Goal: Check status: Check status

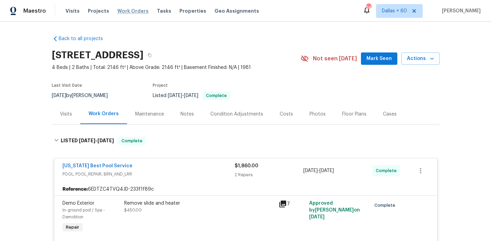
click at [131, 11] on span "Work Orders" at bounding box center [132, 11] width 31 height 7
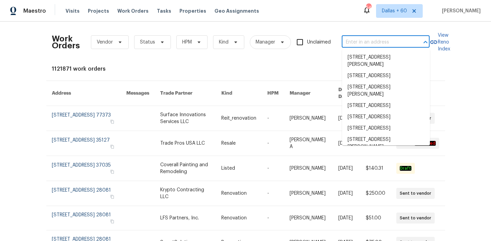
click at [374, 40] on input "text" at bounding box center [376, 42] width 69 height 11
paste input "121 Coley Rd Salisbury, NC 28146"
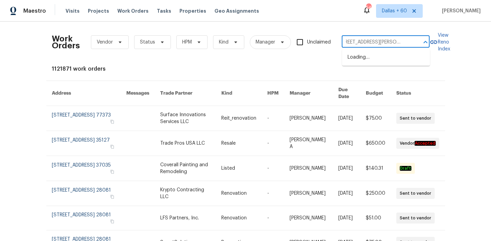
type input "121 Coley Rd Salisbury, NC 28146"
click at [371, 54] on li "[STREET_ADDRESS][PERSON_NAME]" at bounding box center [386, 61] width 88 height 19
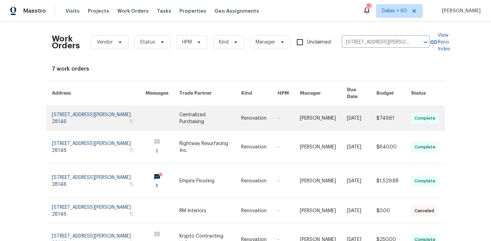
click at [223, 117] on link at bounding box center [210, 118] width 62 height 25
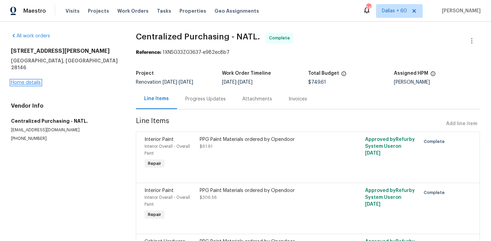
click at [28, 80] on link "Home details" at bounding box center [26, 82] width 30 height 5
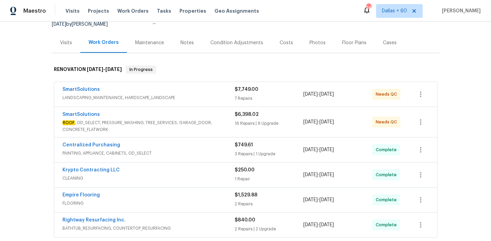
scroll to position [92, 0]
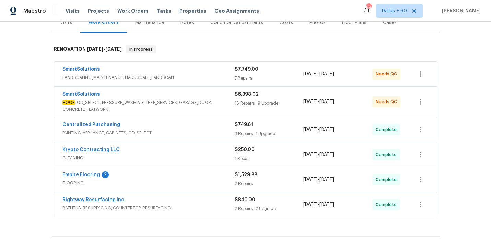
click at [204, 72] on div "SmartSolutions" at bounding box center [148, 70] width 172 height 8
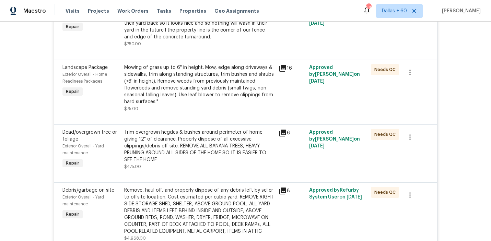
scroll to position [653, 0]
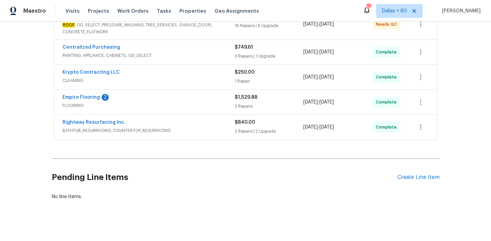
click at [211, 127] on div "Rightway Resurfacing Inc." at bounding box center [148, 123] width 172 height 8
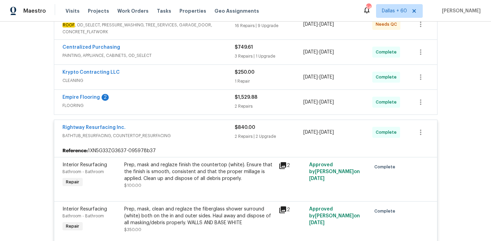
click at [207, 104] on span "FLOORING" at bounding box center [148, 105] width 172 height 7
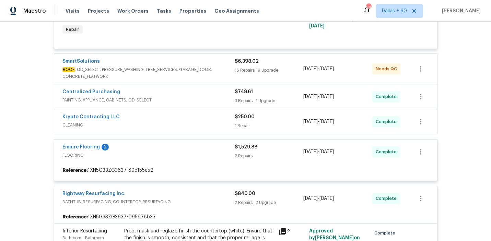
scroll to position [609, 0]
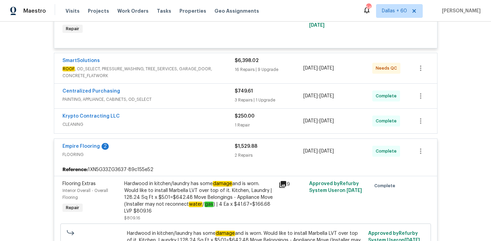
click at [208, 116] on div "Krypto Contracting LLC" at bounding box center [148, 117] width 172 height 8
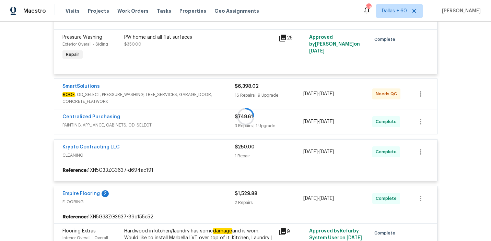
scroll to position [584, 0]
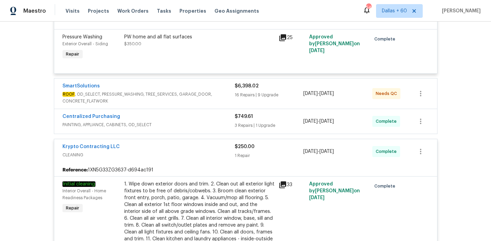
click at [207, 124] on span "PAINTING, APPLIANCE, CABINETS, OD_SELECT" at bounding box center [148, 124] width 172 height 7
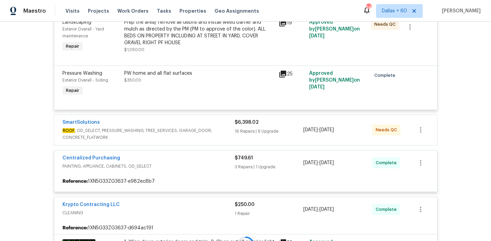
scroll to position [548, 0]
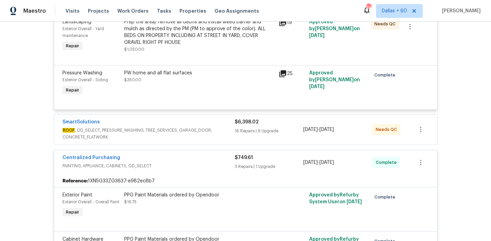
click at [215, 130] on span "ROOF , OD_SELECT, PRESSURE_WASHING, TREE_SERVICES, GARAGE_DOOR, CONCRETE_FLATWO…" at bounding box center [148, 134] width 172 height 14
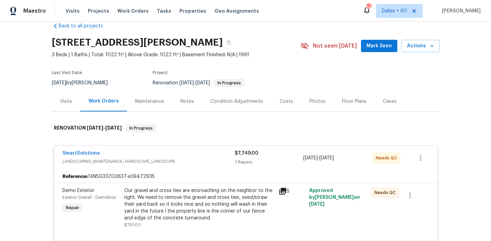
scroll to position [0, 0]
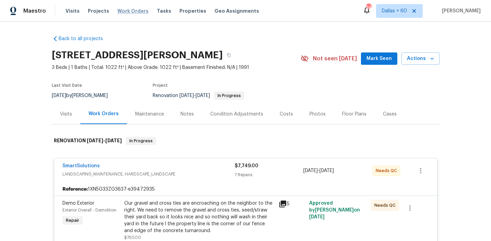
click at [123, 10] on span "Work Orders" at bounding box center [132, 11] width 31 height 7
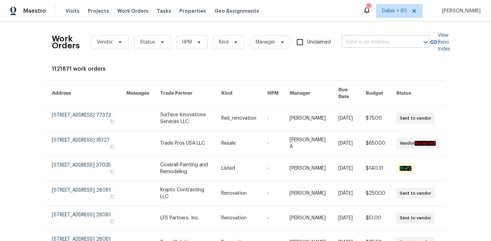
click at [374, 43] on input "text" at bounding box center [376, 42] width 69 height 11
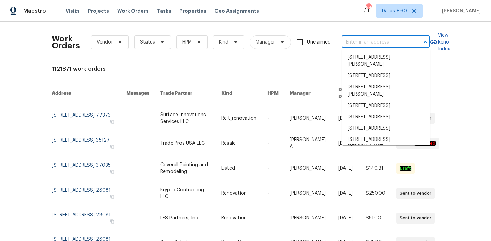
paste input "3603 Roosevelt Cv Lago Vista, TX 78645"
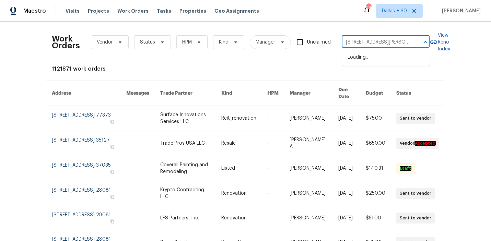
scroll to position [0, 26]
type input "3603 Roosevelt Cv Lago Vista, TX 78645"
click at [376, 59] on li "3603 Roosevelt Cv, Lago Vista, TX 78645" at bounding box center [386, 61] width 88 height 19
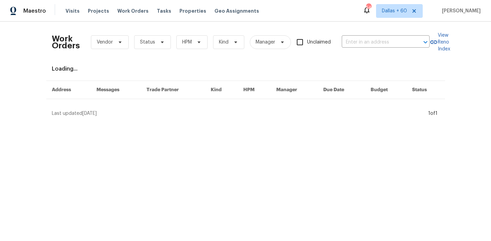
type input "3603 Roosevelt Cv, Lago Vista, TX 78645"
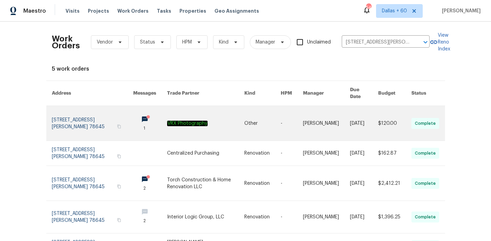
click at [218, 114] on link at bounding box center [205, 123] width 77 height 35
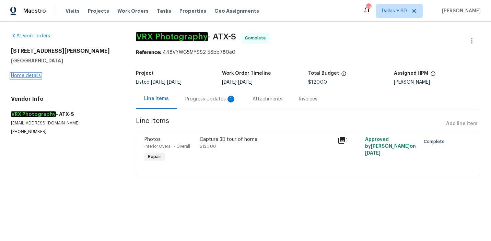
click at [26, 77] on link "Home details" at bounding box center [26, 75] width 30 height 5
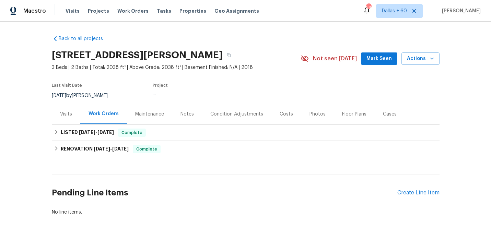
scroll to position [21, 0]
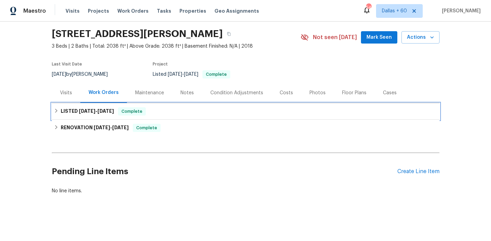
click at [213, 110] on div "LISTED 9/20/25 - 9/22/25 Complete" at bounding box center [246, 111] width 384 height 8
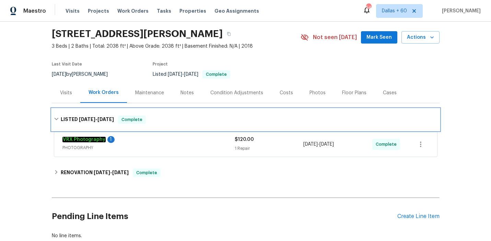
scroll to position [48, 0]
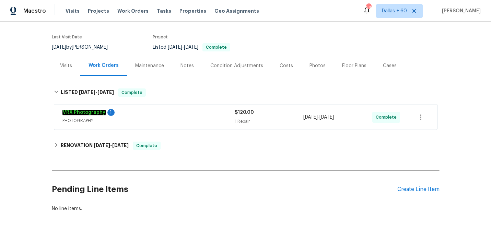
click at [213, 110] on div "VRX Photography 1" at bounding box center [148, 113] width 172 height 8
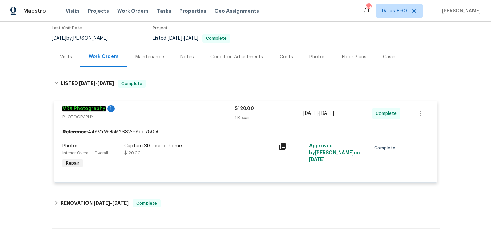
scroll to position [57, 0]
click at [134, 11] on span "Work Orders" at bounding box center [132, 11] width 31 height 7
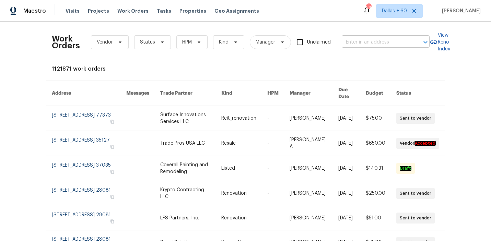
click at [388, 44] on input "text" at bounding box center [376, 42] width 69 height 11
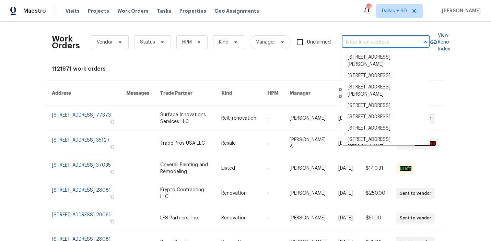
paste input "6830 Ambrose Cir Temple, TX 76502"
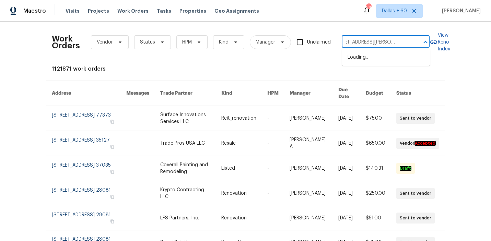
type input "6830 Ambrose Cir Temple, TX 76502"
click at [387, 57] on li "6830 Ambrose Cir, Temple, TX 76502" at bounding box center [386, 61] width 88 height 19
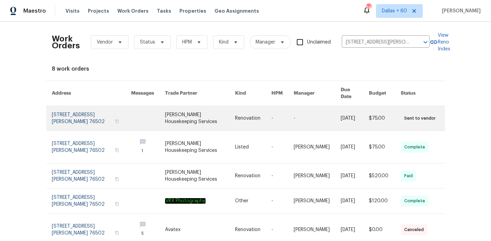
click at [220, 106] on link at bounding box center [200, 118] width 70 height 25
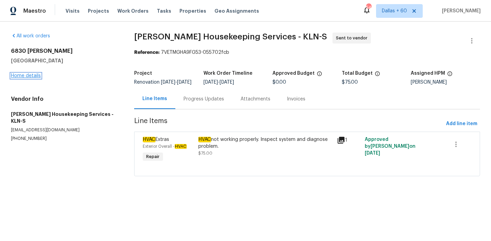
click at [35, 77] on link "Home details" at bounding box center [26, 75] width 30 height 5
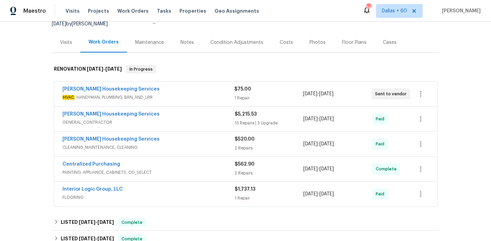
scroll to position [72, 0]
click at [215, 87] on div "Arelis Housekeeping Services" at bounding box center [148, 90] width 172 height 8
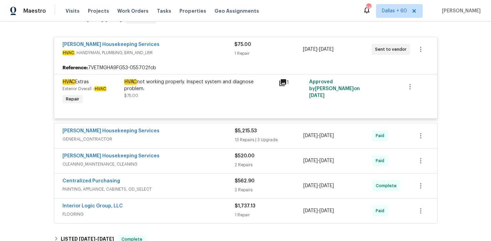
scroll to position [158, 0]
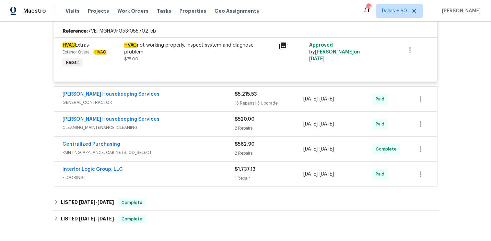
click at [190, 69] on div "HVAC not working properly. Inspect system and diagnose problem. $75.00" at bounding box center [199, 56] width 154 height 32
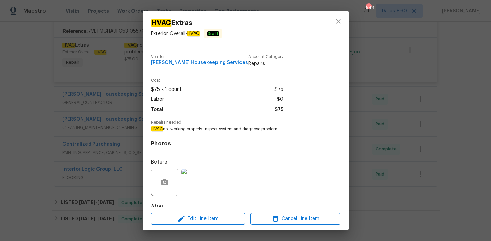
click at [17, 111] on div "HVAC Extras Exterior Overall - HVAC Draft Vendor Arelis Housekeeping Services A…" at bounding box center [245, 120] width 491 height 241
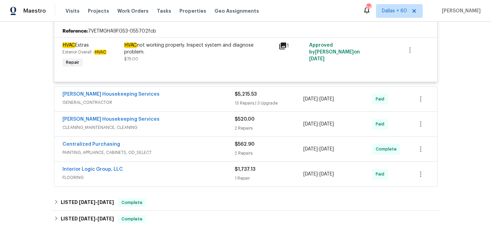
click at [202, 128] on span "CLEANING_MAINTENANCE, CLEANING" at bounding box center [148, 127] width 172 height 7
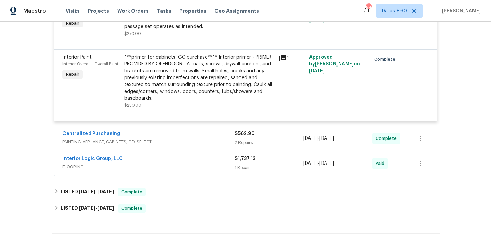
scroll to position [387, 0]
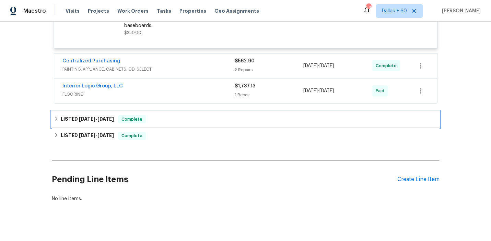
click at [199, 113] on div "LISTED 9/11/25 - 9/12/25 Complete" at bounding box center [246, 119] width 388 height 16
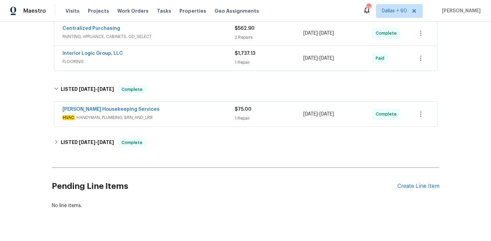
click at [199, 113] on div "Arelis Housekeeping Services" at bounding box center [148, 110] width 172 height 8
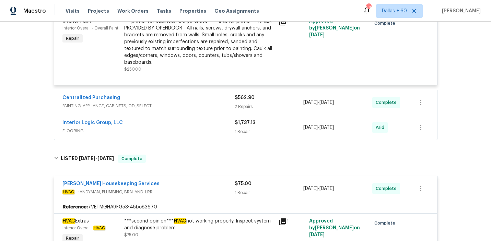
scroll to position [351, 0]
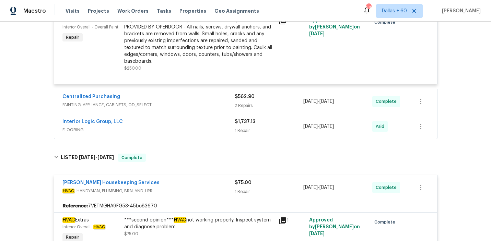
click at [200, 127] on span "FLOORING" at bounding box center [148, 130] width 172 height 7
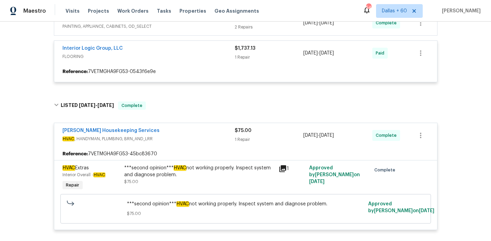
scroll to position [430, 0]
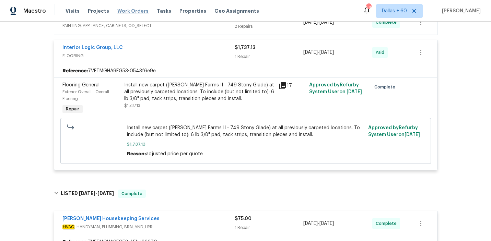
click at [138, 11] on span "Work Orders" at bounding box center [132, 11] width 31 height 7
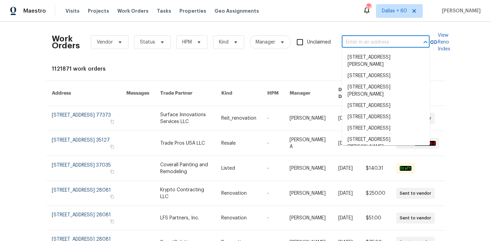
click at [374, 42] on input "text" at bounding box center [376, 42] width 69 height 11
paste input "529 Magdalen Ave Crowley, TX 76036"
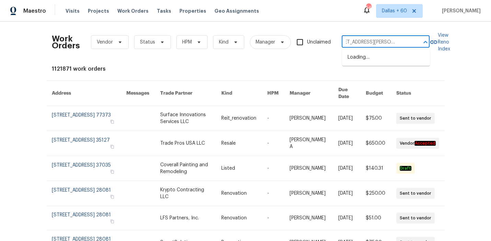
type input "529 Magdalen Ave Crowley, TX 76036"
click at [377, 56] on li "529 Magdalen Ave, Crowley, TX 76036" at bounding box center [386, 61] width 88 height 19
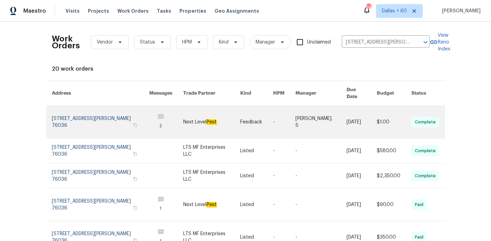
click at [174, 113] on link at bounding box center [166, 122] width 34 height 32
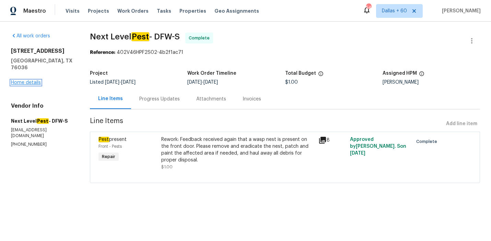
click at [35, 80] on link "Home details" at bounding box center [26, 82] width 30 height 5
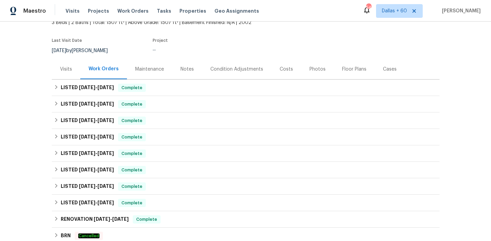
scroll to position [52, 0]
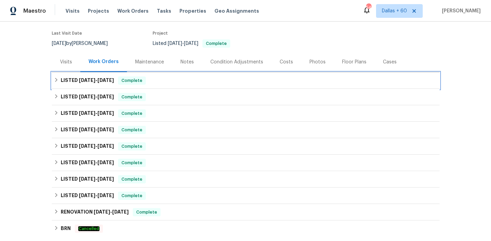
click at [174, 82] on div "LISTED 9/8/25 - 9/13/25 Complete" at bounding box center [246, 81] width 384 height 8
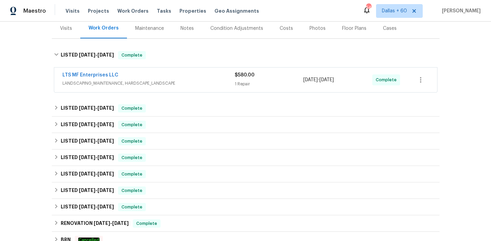
click at [174, 82] on span "LANDSCAPING_MAINTENANCE, HARDSCAPE_LANDSCAPE" at bounding box center [148, 83] width 172 height 7
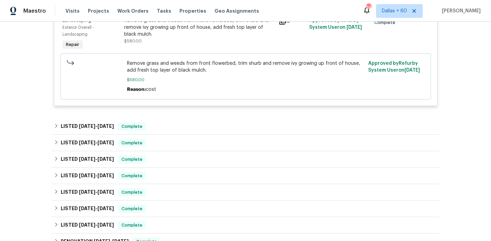
scroll to position [200, 0]
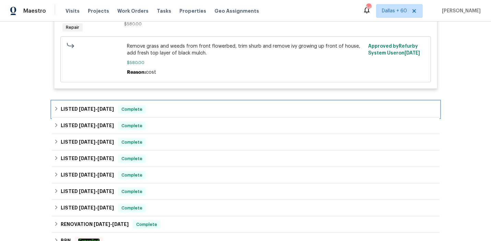
click at [175, 113] on div "LISTED 9/8/25 - 9/22/25 Complete" at bounding box center [246, 109] width 384 height 8
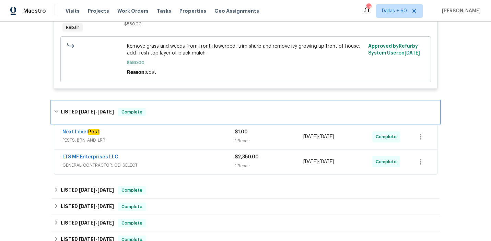
scroll to position [240, 0]
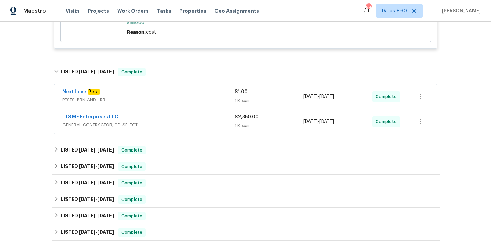
click at [176, 120] on div "LTS MF Enterprises LLC" at bounding box center [148, 118] width 172 height 8
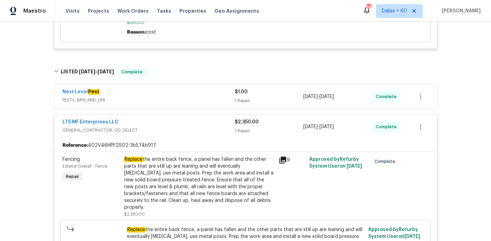
click at [170, 97] on div "Next Level Pest PESTS, BRN_AND_LRR" at bounding box center [148, 96] width 172 height 15
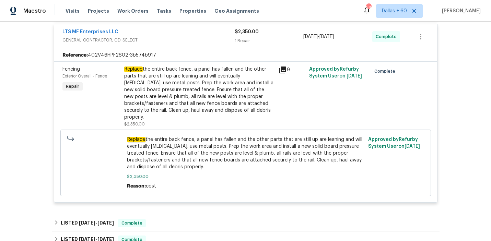
scroll to position [472, 0]
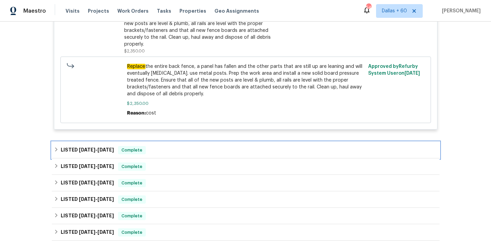
click at [181, 149] on div "LISTED 8/14/25 - 8/16/25 Complete" at bounding box center [246, 150] width 388 height 16
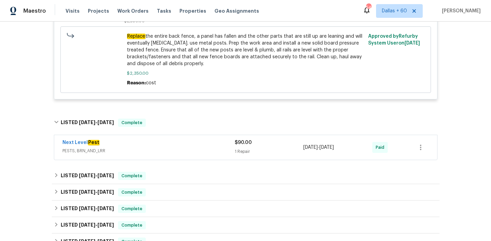
click at [181, 149] on div "Next Level Pest PESTS, BRN_AND_LRR" at bounding box center [148, 147] width 172 height 16
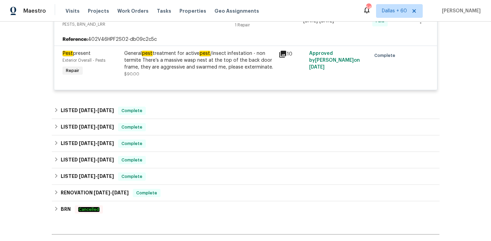
scroll to position [642, 0]
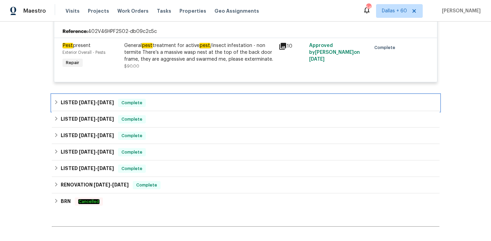
click at [178, 100] on div "LISTED 5/23/25 - 5/27/25 Complete" at bounding box center [246, 103] width 384 height 8
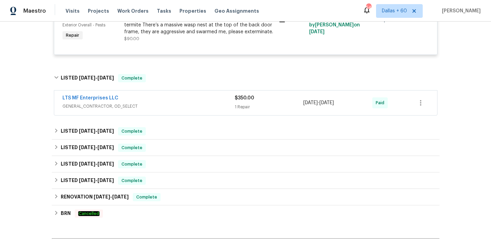
click at [178, 103] on span "GENERAL_CONTRACTOR, OD_SELECT" at bounding box center [148, 106] width 172 height 7
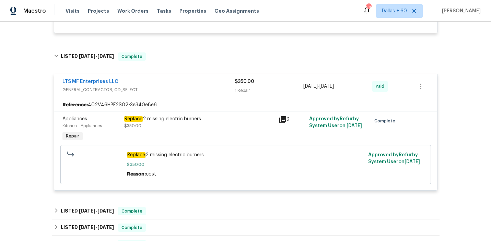
scroll to position [775, 0]
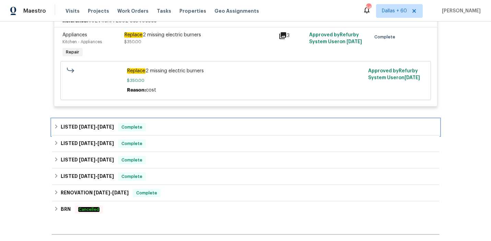
click at [175, 123] on div "LISTED 4/21/25 - 4/26/25 Complete" at bounding box center [246, 127] width 384 height 8
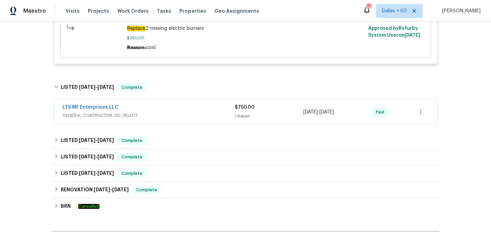
click at [184, 104] on div "LTS MF Enterprises LLC" at bounding box center [148, 108] width 172 height 8
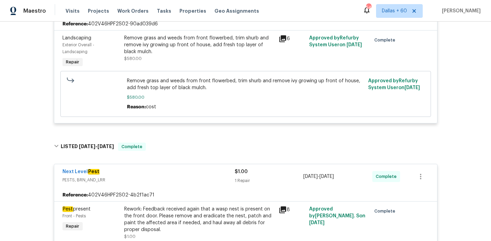
scroll to position [0, 0]
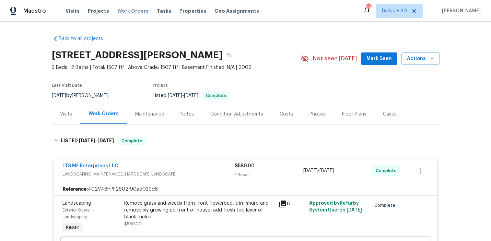
click at [131, 11] on span "Work Orders" at bounding box center [132, 11] width 31 height 7
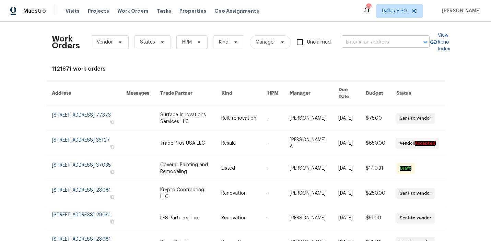
click at [363, 44] on input "text" at bounding box center [376, 42] width 69 height 11
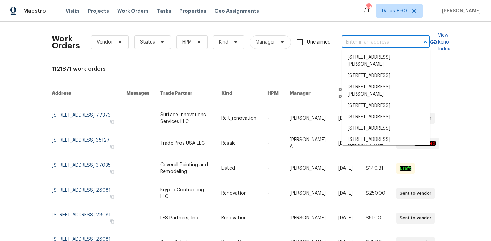
paste input "5103 Ganymede Dr Austin, TX 78727"
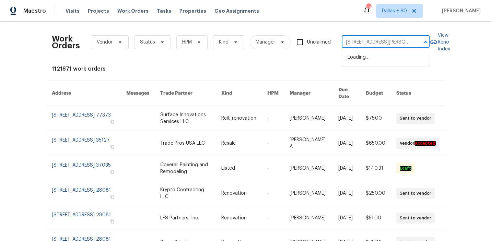
scroll to position [0, 16]
type input "5103 Ganymede Dr Austin, TX 78727"
click at [362, 63] on li "5103 Ganymede Dr, Austin, TX 78727" at bounding box center [386, 57] width 88 height 11
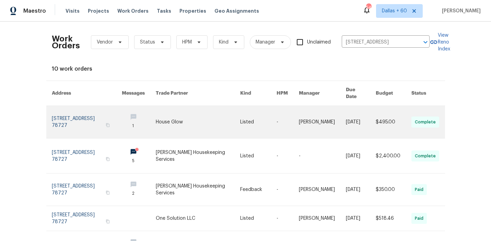
click at [224, 128] on link at bounding box center [198, 122] width 85 height 32
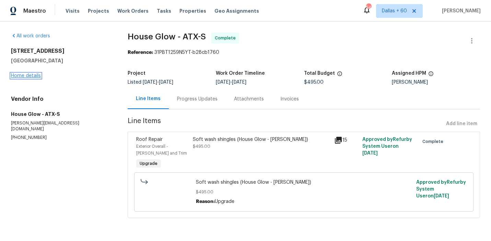
click at [33, 75] on link "Home details" at bounding box center [26, 75] width 30 height 5
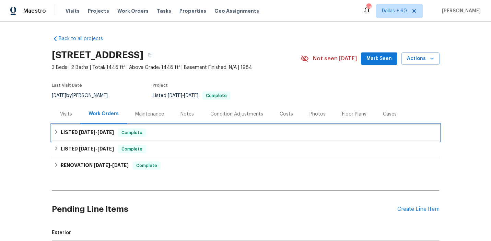
click at [191, 129] on div "LISTED 8/13/25 - 9/18/25 Complete" at bounding box center [246, 133] width 384 height 8
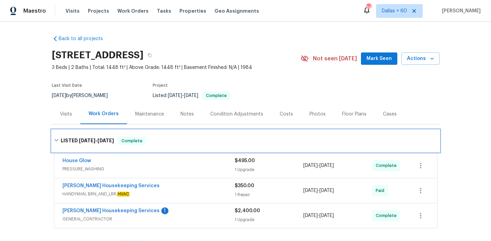
scroll to position [49, 0]
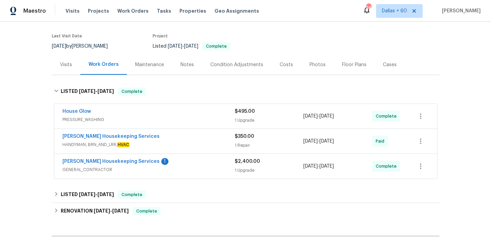
click at [184, 160] on div "Arelis Housekeeping Services 1" at bounding box center [148, 162] width 172 height 8
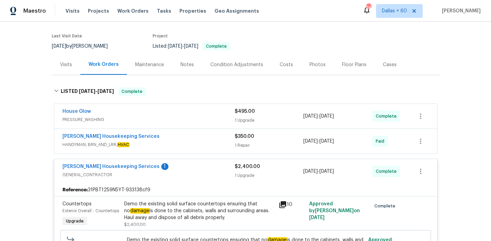
click at [178, 143] on span "HANDYMAN, BRN_AND_LRR, HVAC" at bounding box center [148, 144] width 172 height 7
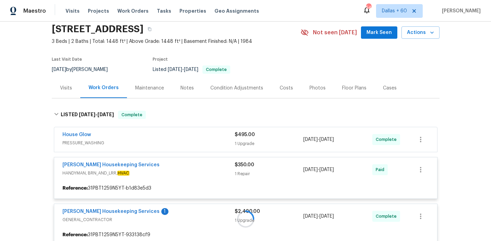
scroll to position [25, 0]
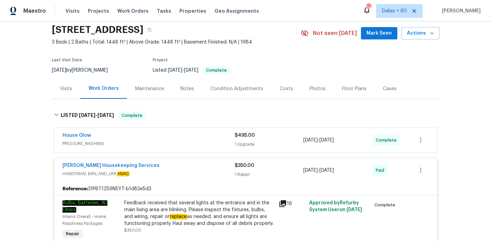
click at [177, 142] on span "PRESSURE_WASHING" at bounding box center [148, 143] width 172 height 7
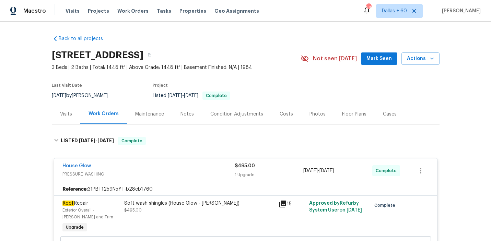
scroll to position [101, 0]
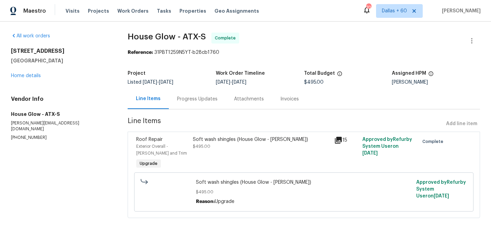
click at [211, 102] on div "Progress Updates" at bounding box center [197, 99] width 40 height 7
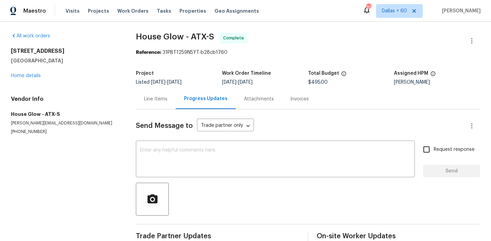
click at [293, 97] on div "Invoices" at bounding box center [299, 99] width 19 height 7
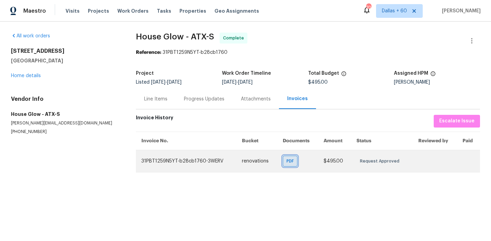
click at [288, 164] on span "PDF" at bounding box center [291, 161] width 10 height 7
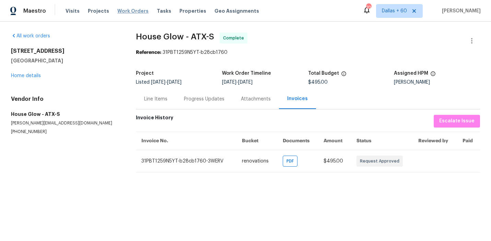
click at [125, 8] on span "Work Orders" at bounding box center [132, 11] width 31 height 7
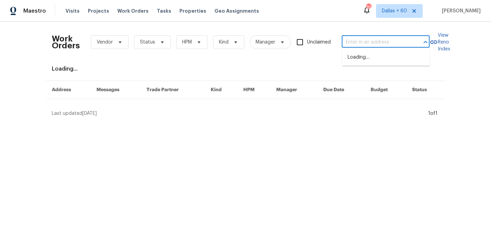
click at [375, 42] on input "text" at bounding box center [376, 42] width 69 height 11
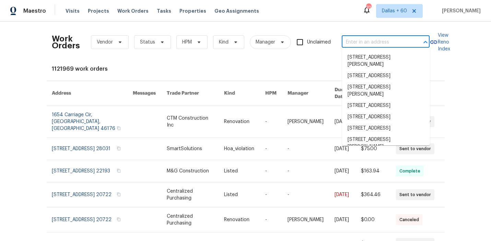
paste input "2010 Schorn Dr Killeen, TX 76542"
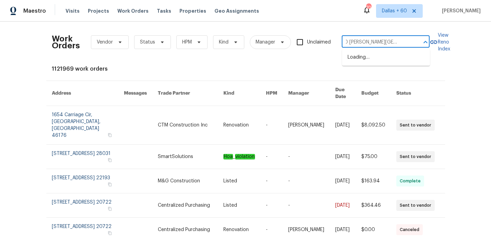
type input "2010 Schorn Dr Killeen, TX 76542"
click at [379, 62] on li "2010 Schorn Dr, Killeen, TX 76542" at bounding box center [386, 61] width 88 height 19
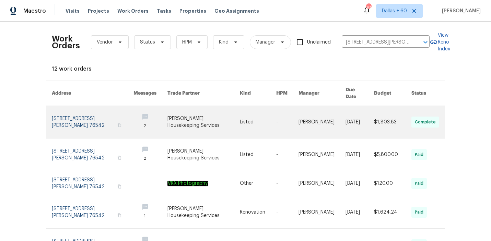
click at [151, 109] on link at bounding box center [150, 122] width 34 height 32
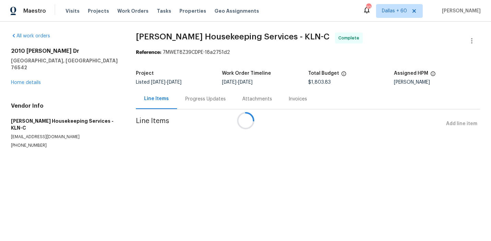
click at [31, 75] on div at bounding box center [245, 120] width 491 height 241
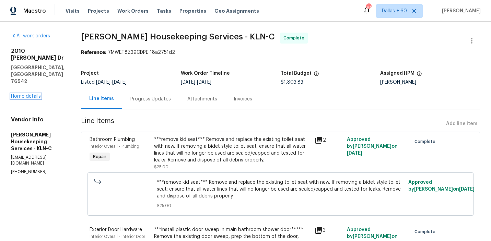
click at [31, 94] on link "Home details" at bounding box center [26, 96] width 30 height 5
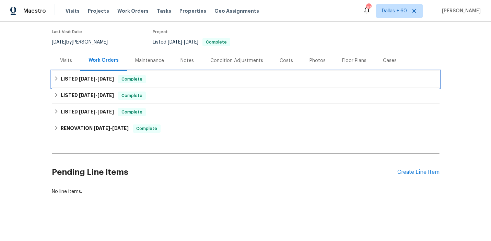
click at [221, 77] on div "LISTED 9/9/25 - 9/12/25 Complete" at bounding box center [246, 79] width 384 height 8
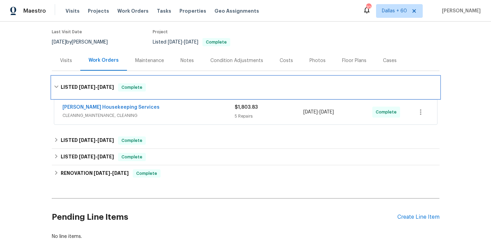
scroll to position [90, 0]
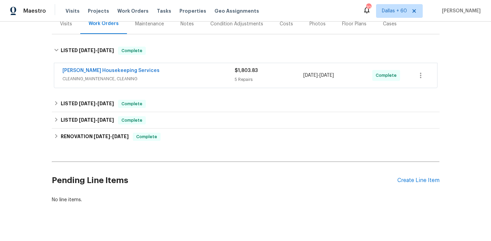
click at [221, 77] on span "CLEANING_MAINTENANCE, CLEANING" at bounding box center [148, 78] width 172 height 7
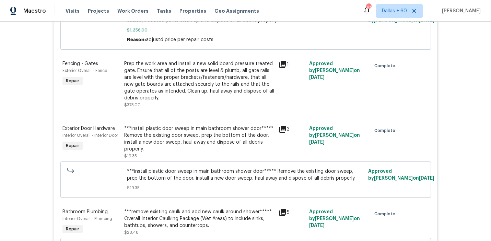
scroll to position [0, 0]
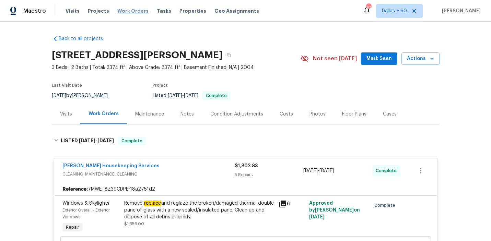
click at [130, 11] on span "Work Orders" at bounding box center [132, 11] width 31 height 7
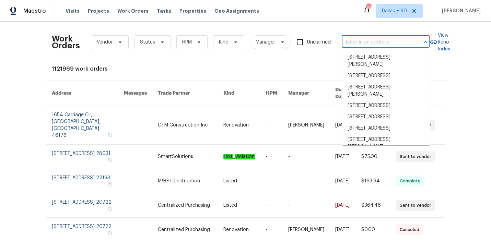
click at [359, 42] on input "text" at bounding box center [376, 42] width 69 height 11
paste input "9909 Birch Tree Dr Temple, TX 76502"
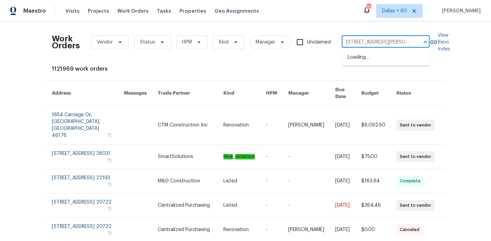
scroll to position [0, 19]
type input "9909 Birch Tree Dr Temple, TX 76502"
click at [375, 61] on li "9909 Birch Tree Dr, Temple, TX 76502" at bounding box center [386, 57] width 88 height 11
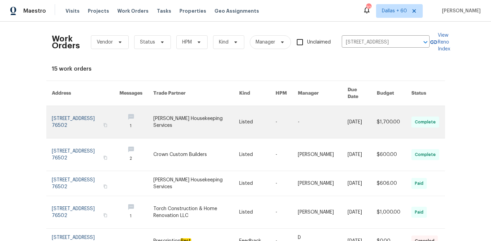
click at [225, 111] on link at bounding box center [196, 122] width 86 height 32
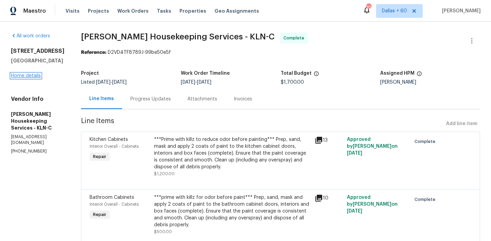
click at [33, 74] on link "Home details" at bounding box center [26, 75] width 30 height 5
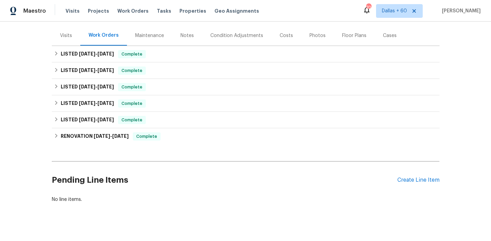
scroll to position [79, 0]
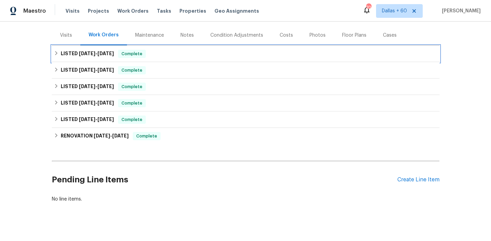
click at [212, 54] on div "LISTED 9/11/25 - 9/12/25 Complete" at bounding box center [246, 54] width 384 height 8
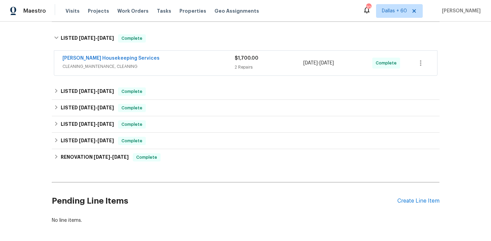
click at [212, 61] on div "Arelis Housekeeping Services" at bounding box center [148, 59] width 172 height 8
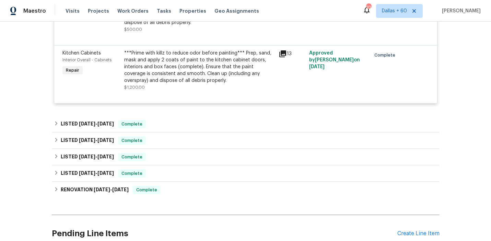
scroll to position [211, 0]
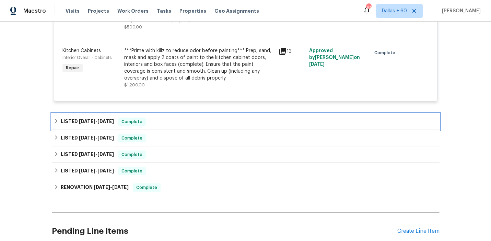
click at [189, 121] on div "LISTED 9/3/25 - 9/12/25 Complete" at bounding box center [246, 122] width 384 height 8
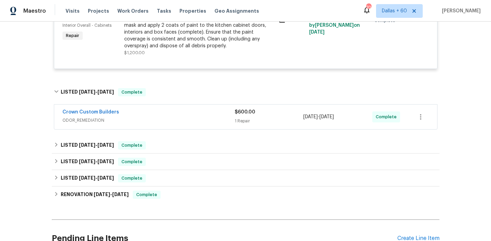
click at [189, 121] on span "ODOR_REMEDIATION" at bounding box center [148, 120] width 172 height 7
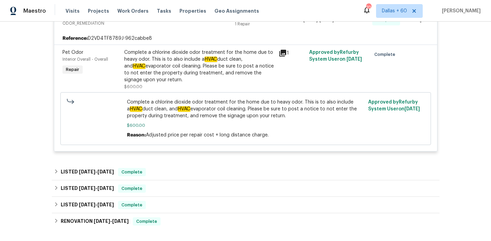
scroll to position [348, 0]
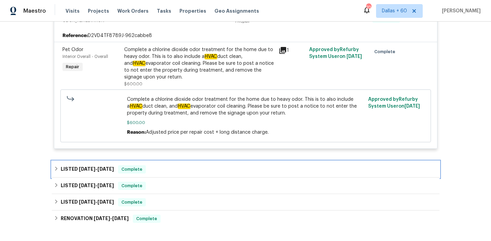
click at [182, 168] on div "LISTED 6/10/25 - 8/28/25 Complete" at bounding box center [246, 169] width 384 height 8
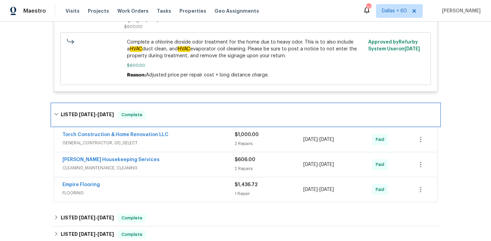
scroll to position [405, 0]
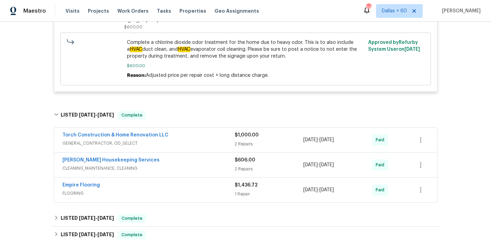
click at [195, 142] on span "GENERAL_CONTRACTOR, OD_SELECT" at bounding box center [148, 143] width 172 height 7
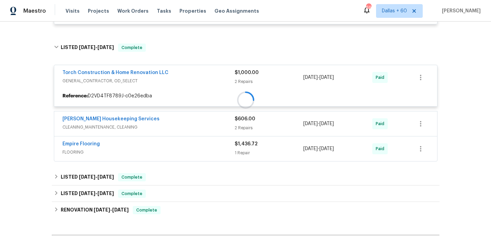
scroll to position [486, 0]
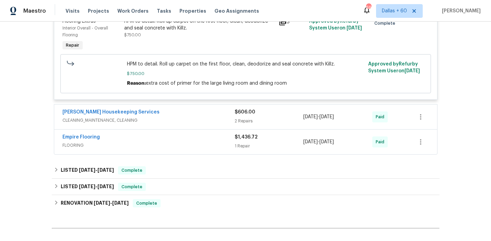
click at [208, 118] on span "CLEANING_MAINTENANCE, CLEANING" at bounding box center [148, 120] width 172 height 7
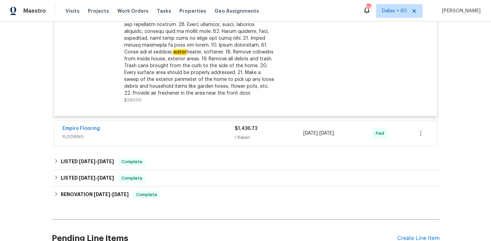
scroll to position [886, 0]
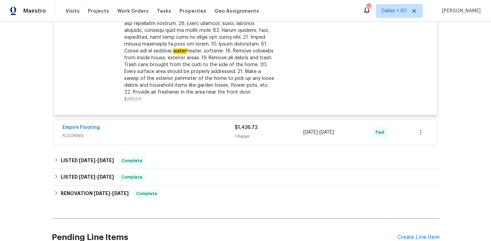
click at [199, 132] on div "Empire Flooring" at bounding box center [148, 128] width 172 height 8
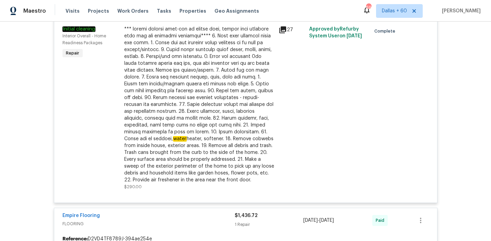
scroll to position [781, 0]
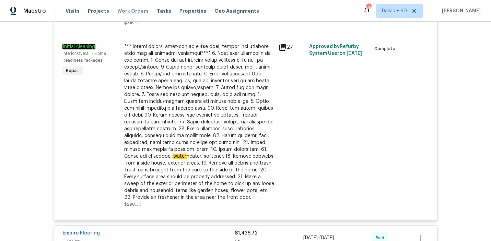
click at [132, 12] on span "Work Orders" at bounding box center [132, 11] width 31 height 7
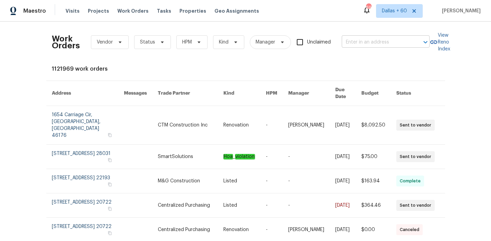
click at [376, 45] on input "text" at bounding box center [376, 42] width 69 height 11
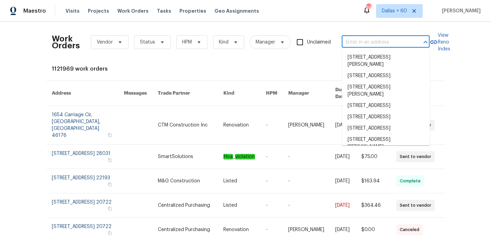
paste input "121 Coley Rd Salisbury, NC 28146"
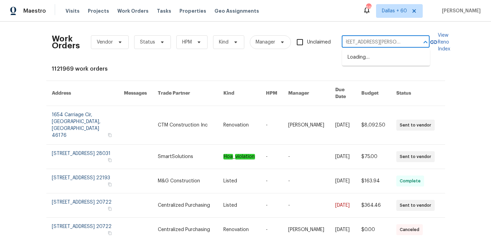
type input "121 Coley Rd Salisbury, NC 28146"
click at [379, 57] on li "[STREET_ADDRESS][PERSON_NAME]" at bounding box center [386, 61] width 88 height 19
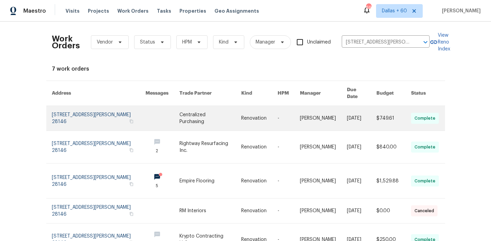
click at [231, 113] on link at bounding box center [210, 118] width 62 height 25
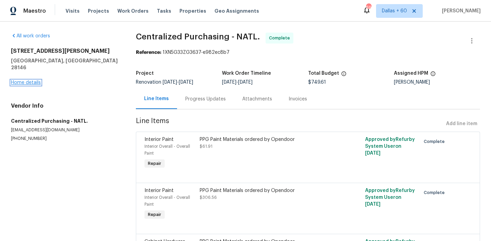
click at [32, 80] on link "Home details" at bounding box center [26, 82] width 30 height 5
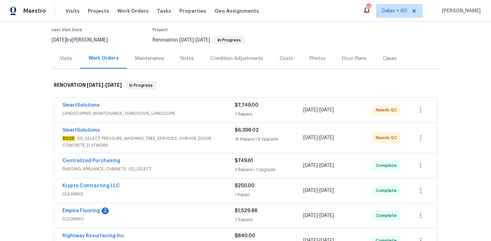
click at [218, 110] on span "LANDSCAPING_MAINTENANCE, HARDSCAPE_LANDSCAPE" at bounding box center [148, 113] width 172 height 7
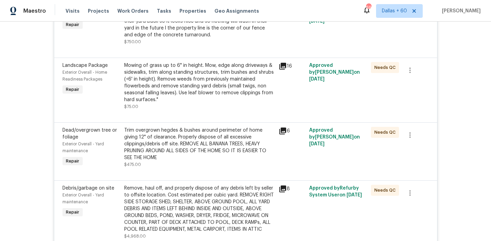
scroll to position [655, 0]
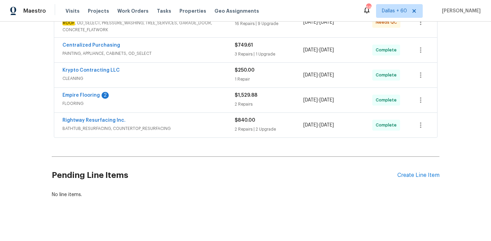
click at [212, 129] on span "BATHTUB_RESURFACING, COUNTERTOP_RESURFACING" at bounding box center [148, 128] width 172 height 7
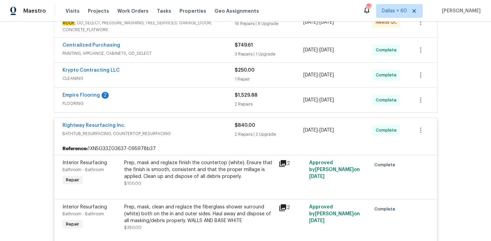
click at [194, 93] on div "Empire Flooring 2" at bounding box center [148, 96] width 172 height 8
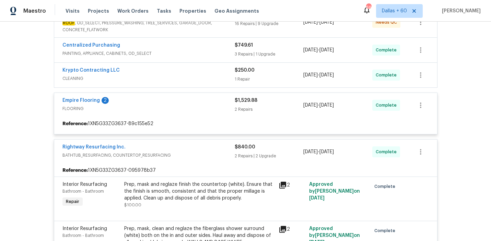
scroll to position [639, 0]
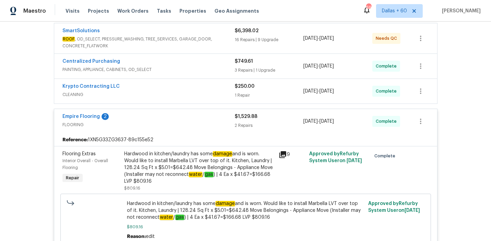
click at [194, 91] on div "Krypto Contracting LLC" at bounding box center [148, 87] width 172 height 8
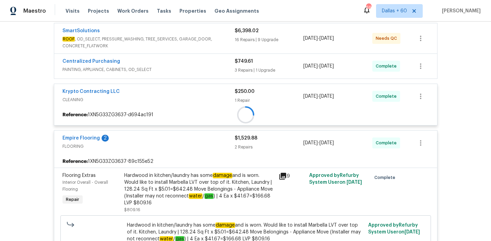
scroll to position [611, 0]
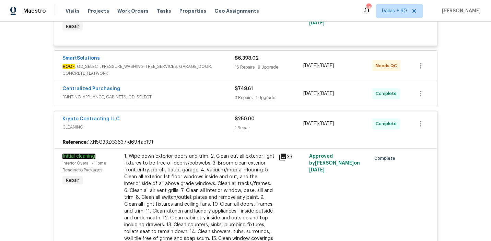
click at [194, 93] on div "Centralized Purchasing" at bounding box center [148, 89] width 172 height 8
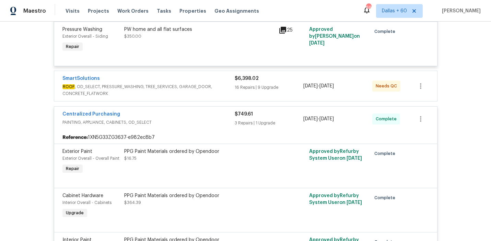
scroll to position [590, 0]
click at [221, 84] on div "SmartSolutions" at bounding box center [148, 80] width 172 height 8
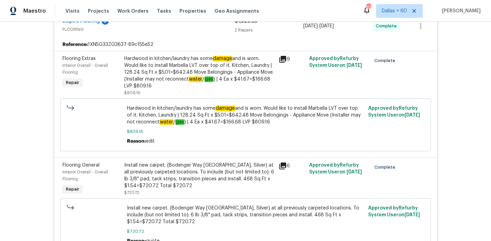
scroll to position [2462, 0]
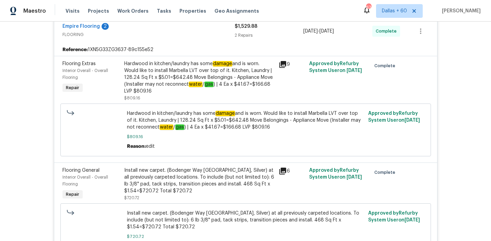
click at [173, 95] on div "Hardwood in kitchen/laundry has some damage and is worn. Would like to install …" at bounding box center [199, 77] width 150 height 34
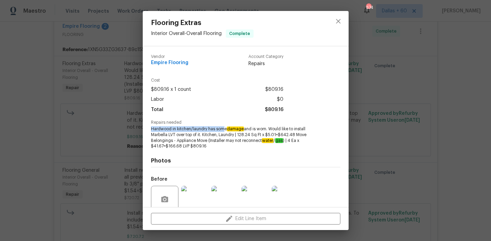
drag, startPoint x: 151, startPoint y: 129, endPoint x: 224, endPoint y: 130, distance: 73.4
click at [224, 130] on span "Hardwood in kitchen/laundry has some damage and is worn. Would like to install …" at bounding box center [236, 137] width 171 height 23
click at [220, 107] on div "Total $809.16" at bounding box center [217, 110] width 132 height 10
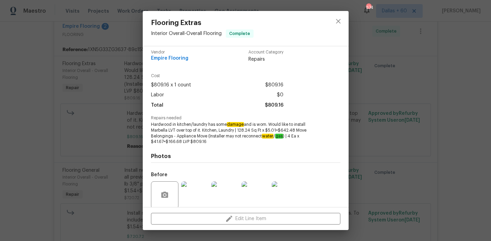
scroll to position [4, 0]
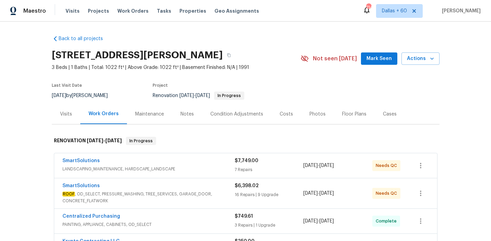
click at [64, 112] on div "Visits" at bounding box center [66, 114] width 12 height 7
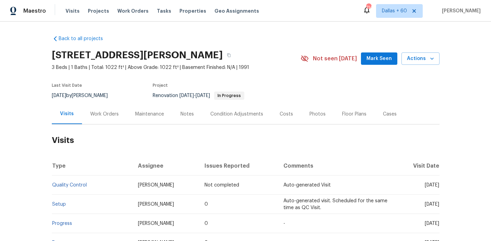
scroll to position [116, 0]
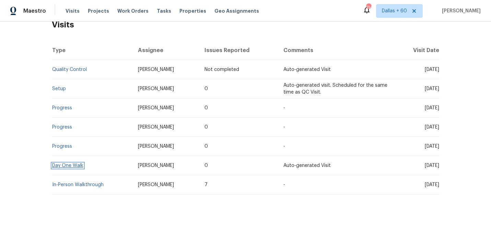
click at [73, 165] on link "Day One Walk" at bounding box center [67, 165] width 31 height 5
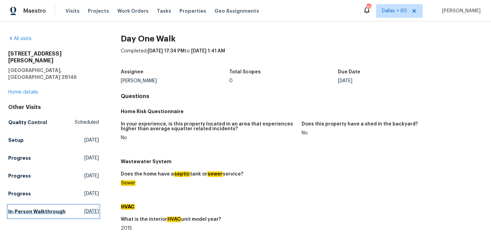
click at [28, 208] on h5 "In-Person Walkthrough" at bounding box center [36, 211] width 57 height 7
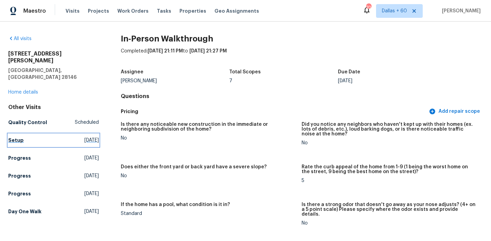
click at [21, 137] on h5 "Setup" at bounding box center [15, 140] width 15 height 7
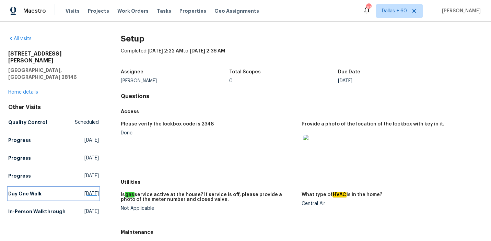
click at [24, 190] on h5 "Day One Walk" at bounding box center [24, 193] width 33 height 7
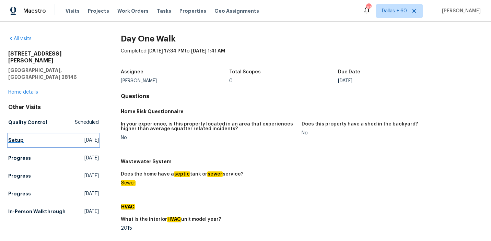
click at [14, 137] on h5 "Setup" at bounding box center [15, 140] width 15 height 7
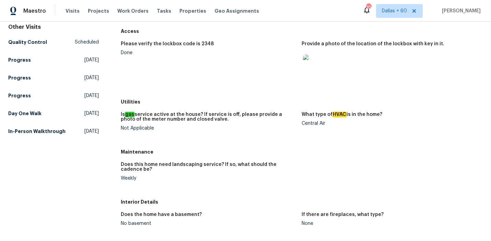
scroll to position [96, 0]
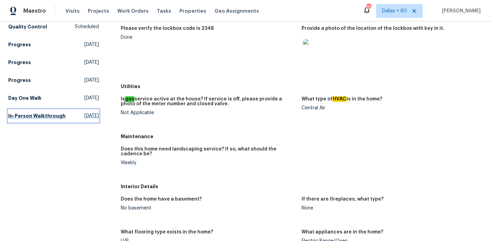
click at [23, 113] on h5 "In-Person Walkthrough" at bounding box center [36, 116] width 57 height 7
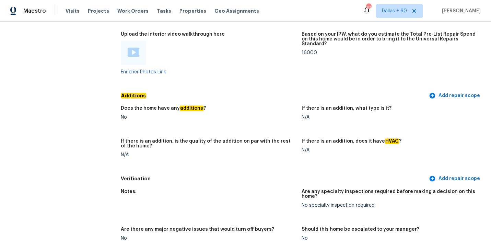
scroll to position [532, 0]
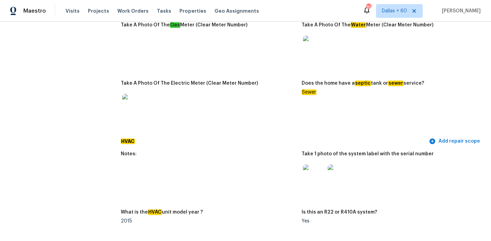
click at [316, 165] on img at bounding box center [314, 176] width 22 height 22
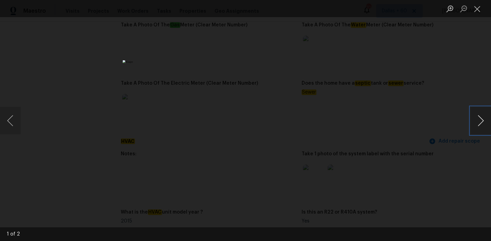
click at [479, 124] on button "Next image" at bounding box center [480, 120] width 21 height 27
click at [77, 82] on div "Lightbox" at bounding box center [245, 120] width 491 height 241
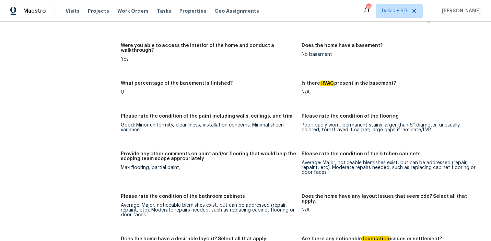
scroll to position [1088, 0]
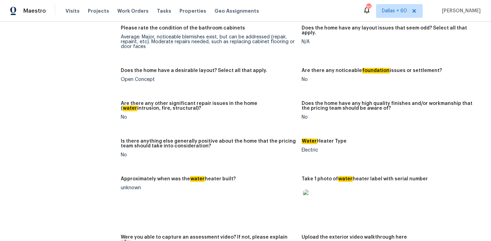
click at [301, 140] on figure "Is there anything else generally positive about the home that the pricing team …" at bounding box center [211, 154] width 181 height 30
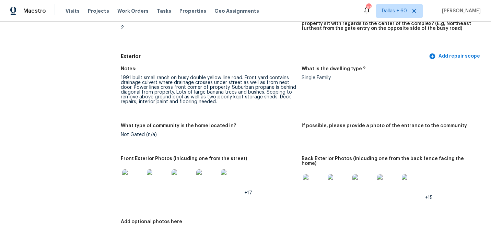
scroll to position [2, 0]
